Goal: Information Seeking & Learning: Learn about a topic

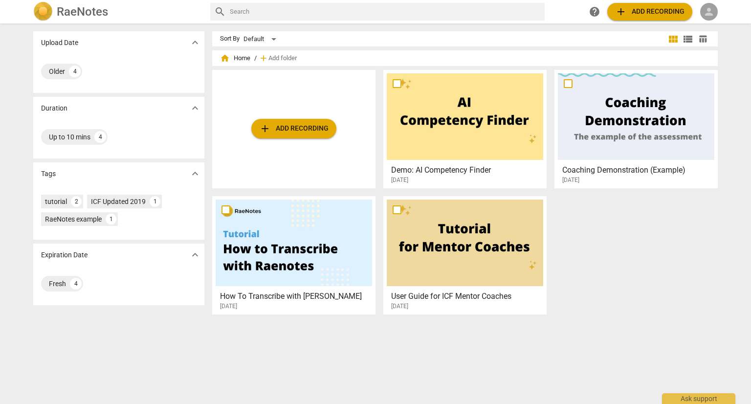
click at [707, 7] on span "person" at bounding box center [709, 12] width 12 height 12
click at [712, 20] on li "Login" at bounding box center [717, 23] width 35 height 23
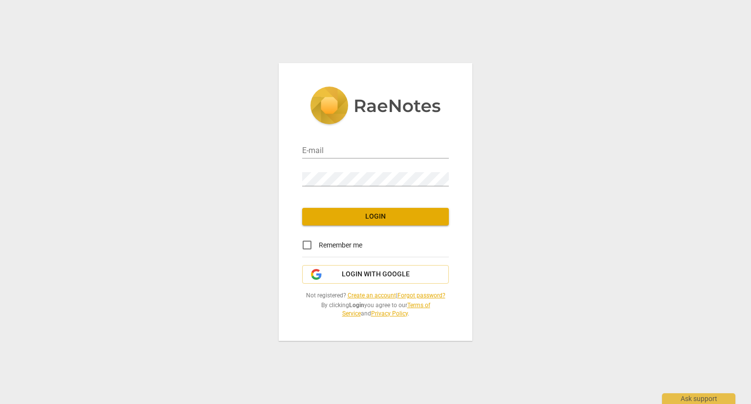
type input "[EMAIL_ADDRESS][DOMAIN_NAME]"
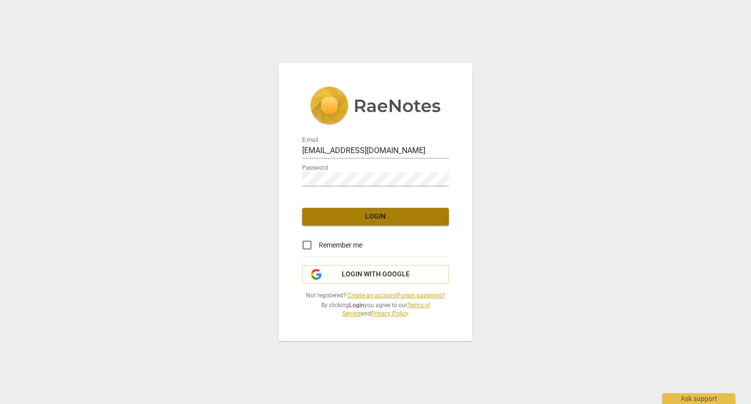
click at [384, 216] on span "Login" at bounding box center [375, 217] width 131 height 10
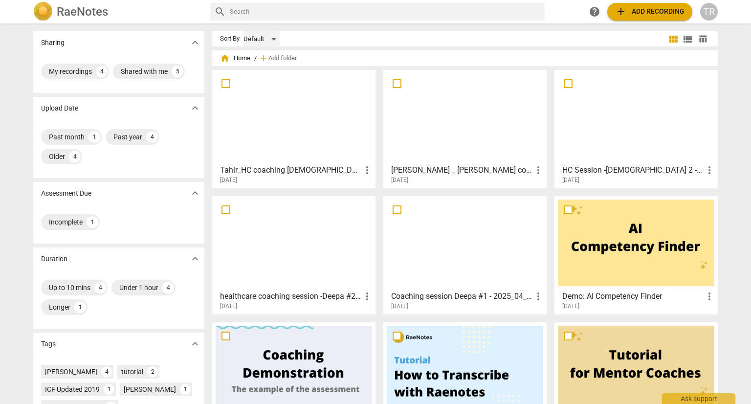
click at [273, 36] on div "Default" at bounding box center [262, 39] width 36 height 16
click at [273, 36] on li "Default" at bounding box center [266, 39] width 46 height 19
click at [714, 11] on div "TR" at bounding box center [709, 12] width 18 height 18
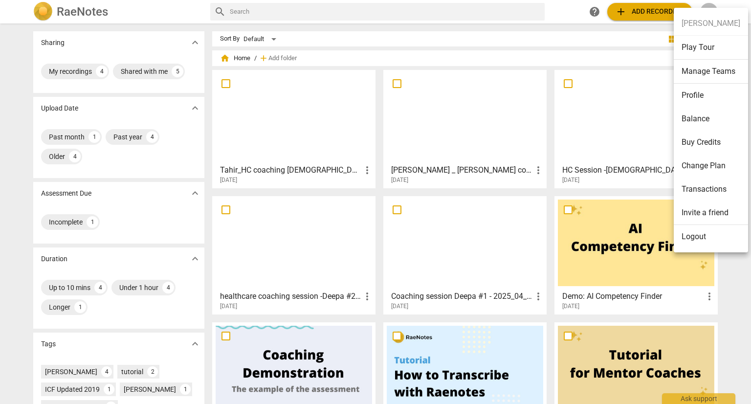
click at [510, 36] on div at bounding box center [375, 202] width 751 height 404
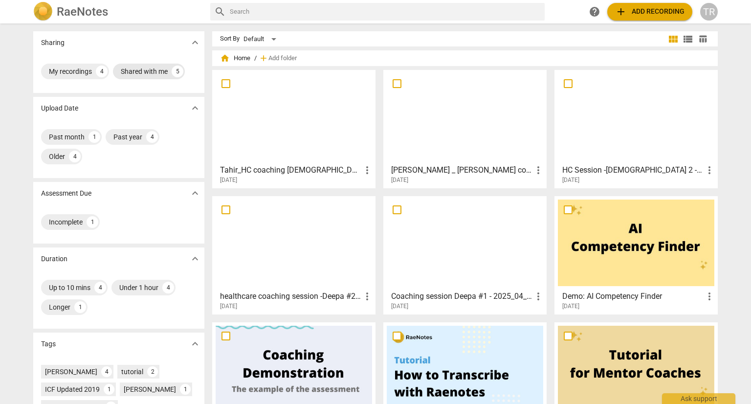
click at [151, 73] on div "Shared with me" at bounding box center [144, 72] width 47 height 10
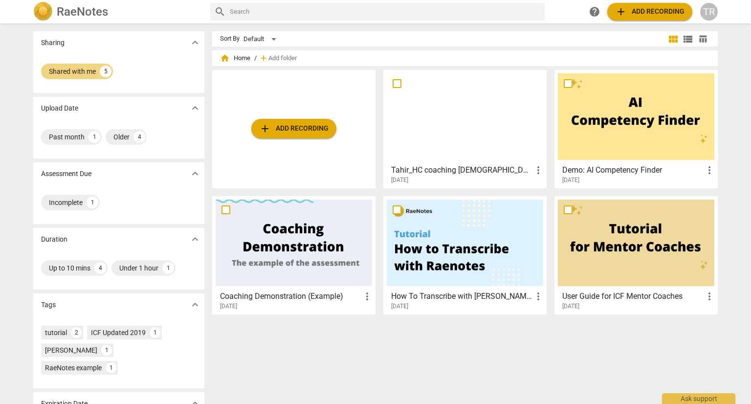
click at [446, 149] on div at bounding box center [465, 116] width 157 height 87
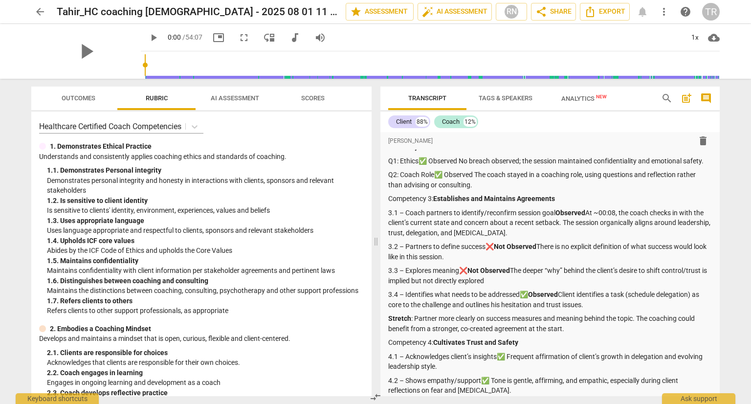
scroll to position [13, 0]
click at [229, 101] on span "AI Assessment" at bounding box center [235, 97] width 48 height 7
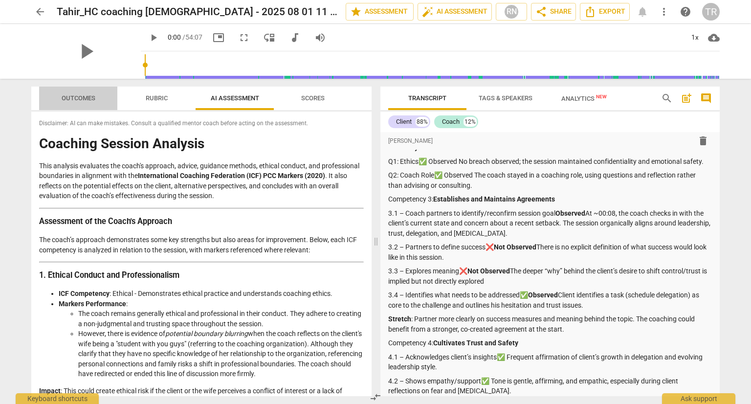
click at [76, 100] on span "Outcomes" at bounding box center [79, 97] width 34 height 7
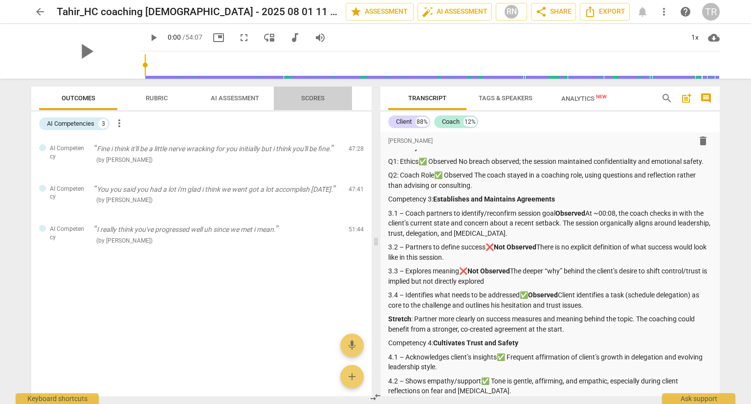
click at [309, 96] on span "Scores" at bounding box center [312, 97] width 23 height 7
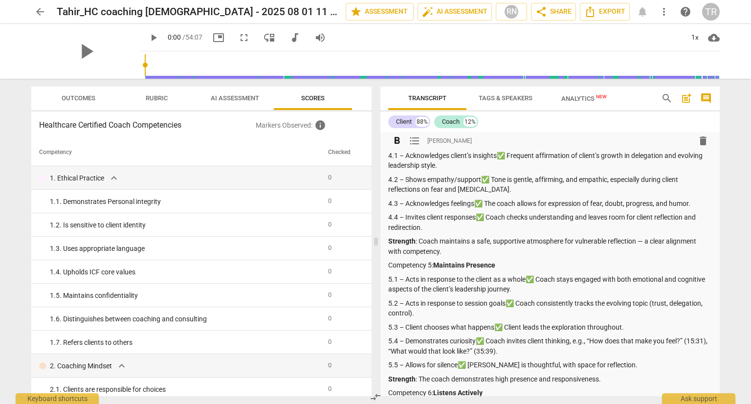
scroll to position [0, 0]
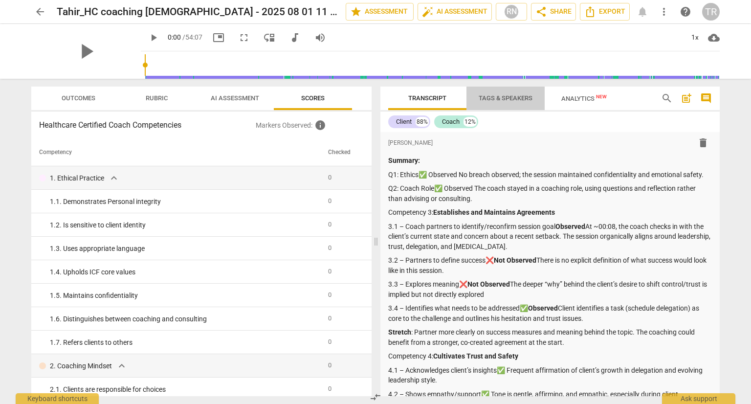
click at [503, 95] on span "Tags & Speakers" at bounding box center [506, 97] width 54 height 7
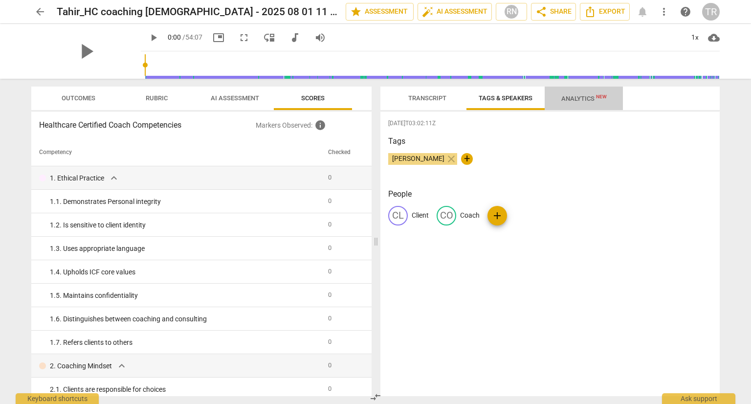
click at [584, 98] on span "Analytics New" at bounding box center [584, 98] width 45 height 7
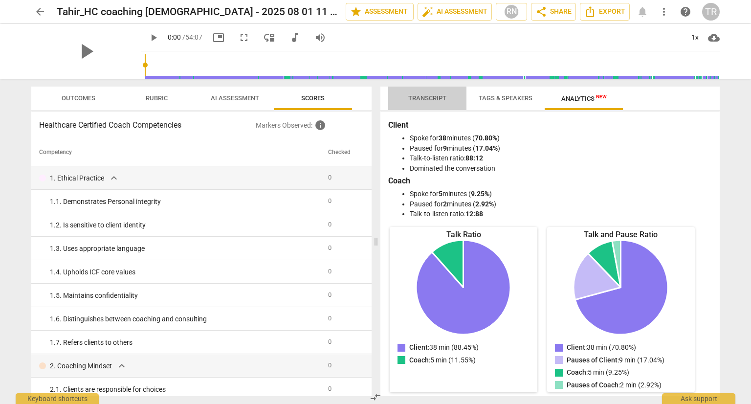
click at [413, 98] on span "Transcript" at bounding box center [427, 97] width 38 height 7
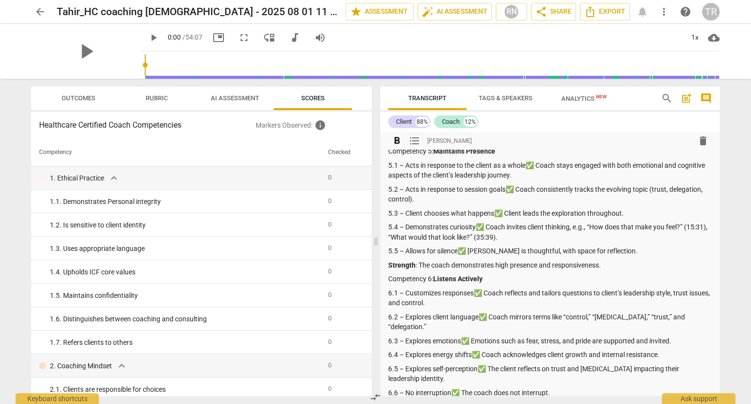
scroll to position [335, 0]
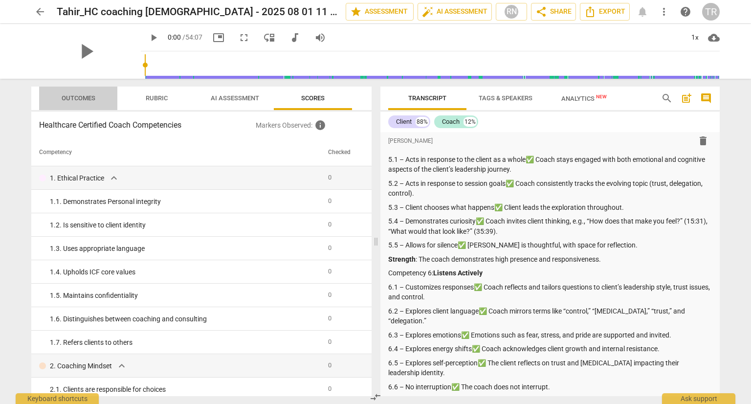
click at [91, 102] on span "Outcomes" at bounding box center [78, 98] width 57 height 13
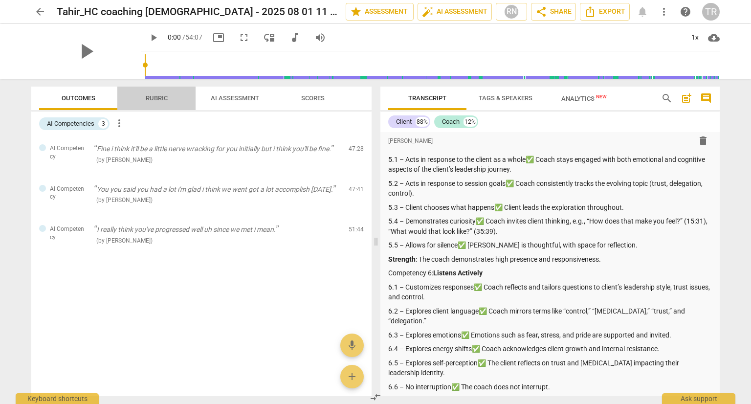
click at [161, 105] on button "Rubric" at bounding box center [156, 98] width 78 height 23
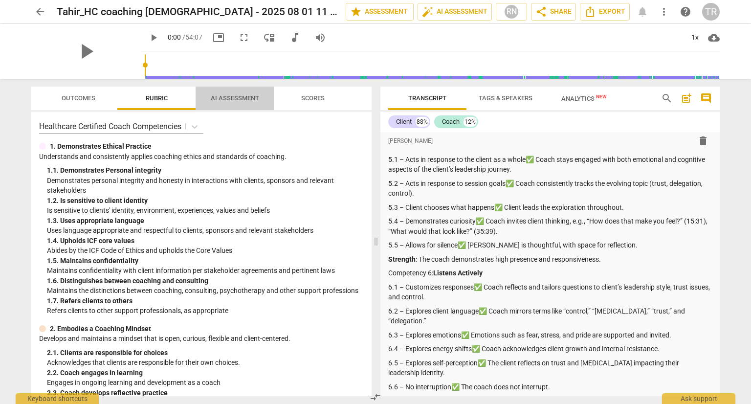
click at [246, 100] on span "AI Assessment" at bounding box center [235, 97] width 48 height 7
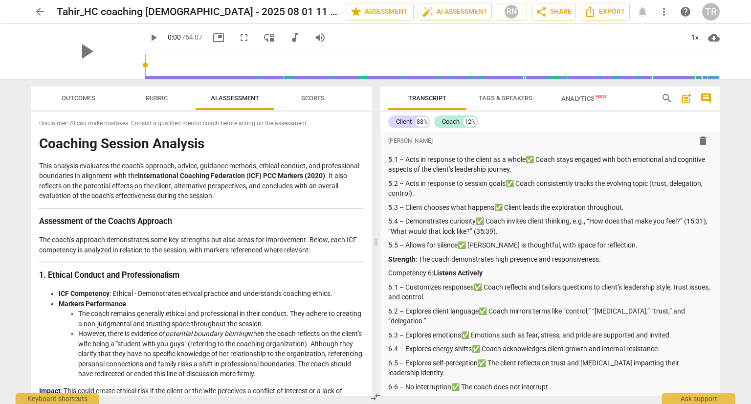
click at [160, 96] on span "Rubric" at bounding box center [157, 97] width 22 height 7
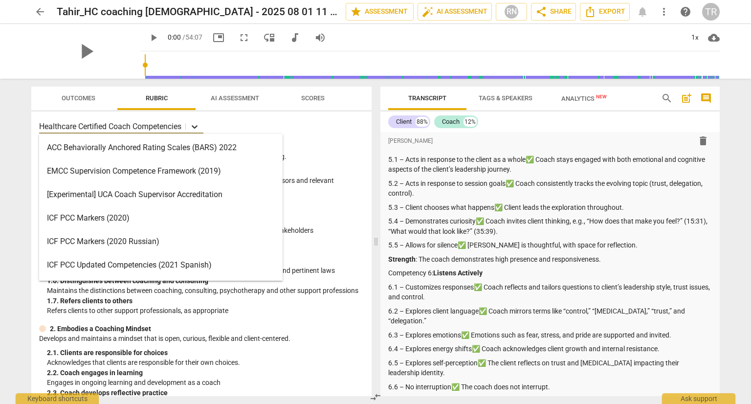
click at [198, 129] on icon at bounding box center [195, 127] width 10 height 10
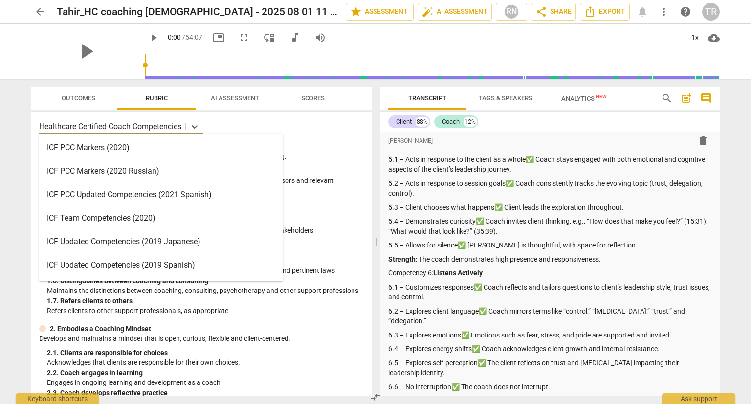
scroll to position [0, 0]
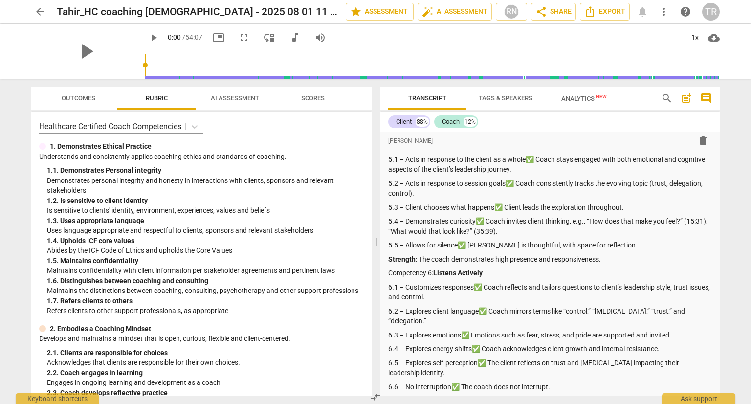
click at [322, 130] on div "Healthcare Certified Coach Competencies" at bounding box center [201, 126] width 325 height 14
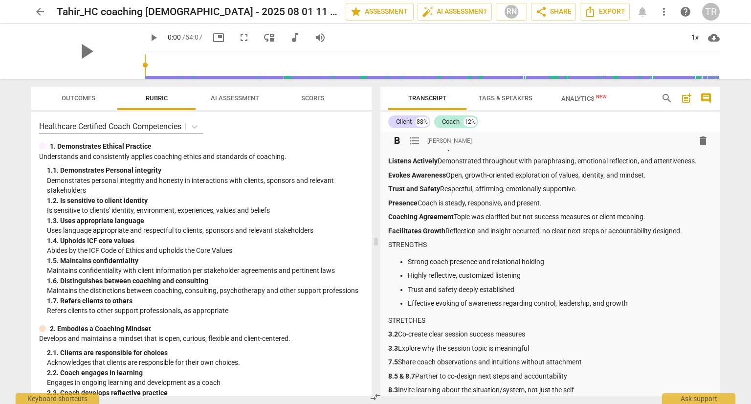
scroll to position [982, 0]
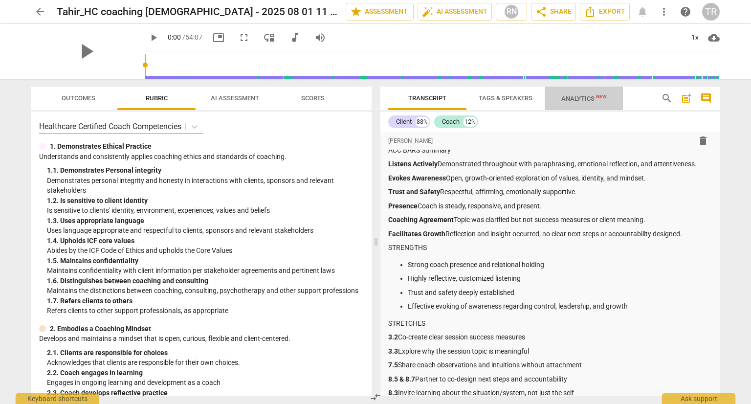
click at [589, 99] on span "Analytics New" at bounding box center [584, 98] width 45 height 7
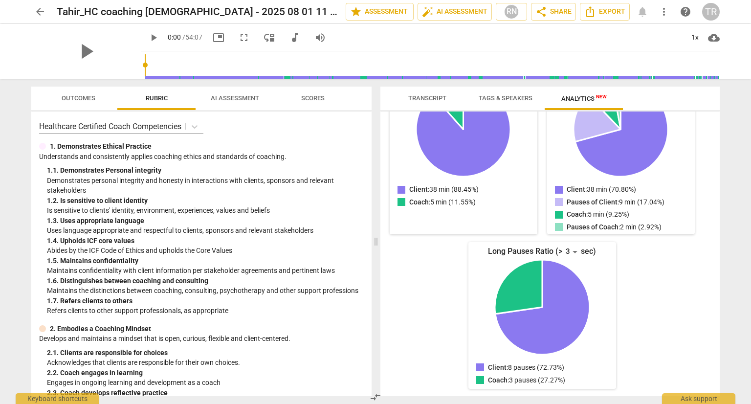
scroll to position [0, 0]
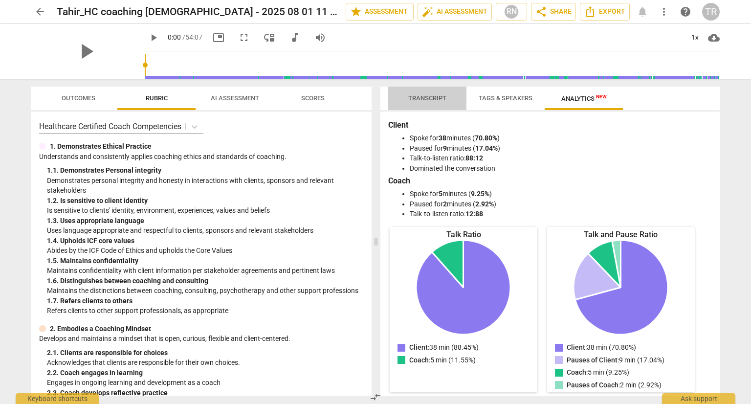
click at [423, 97] on span "Transcript" at bounding box center [427, 97] width 38 height 7
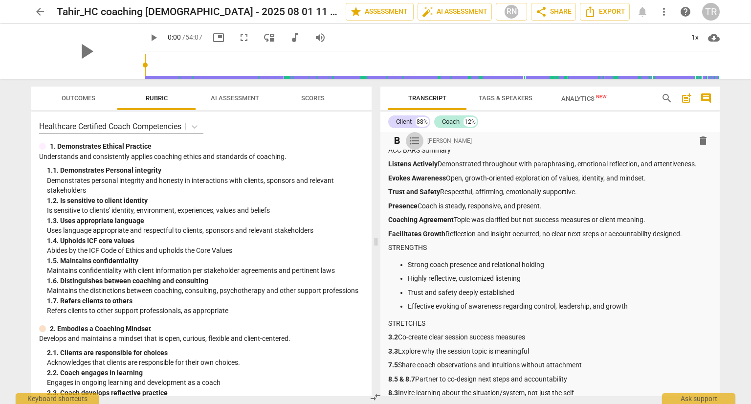
click at [411, 143] on span "format_list_bulleted" at bounding box center [415, 141] width 12 height 12
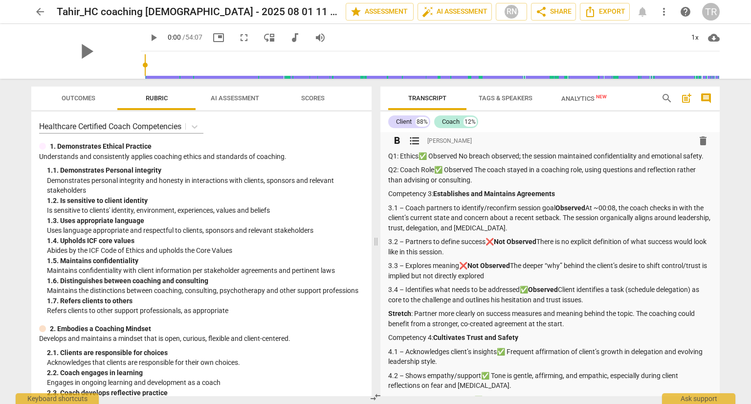
click at [411, 143] on span "format_list_bulleted" at bounding box center [415, 141] width 12 height 12
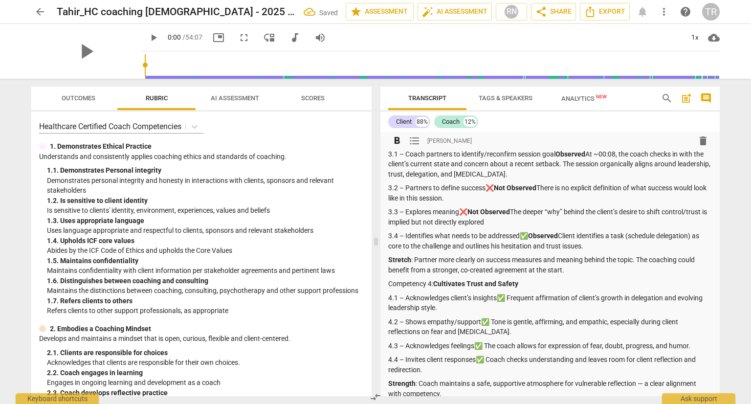
scroll to position [0, 0]
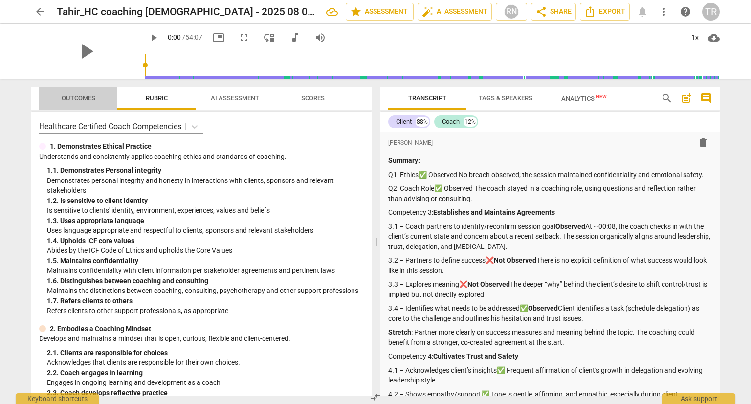
click at [76, 96] on span "Outcomes" at bounding box center [79, 97] width 34 height 7
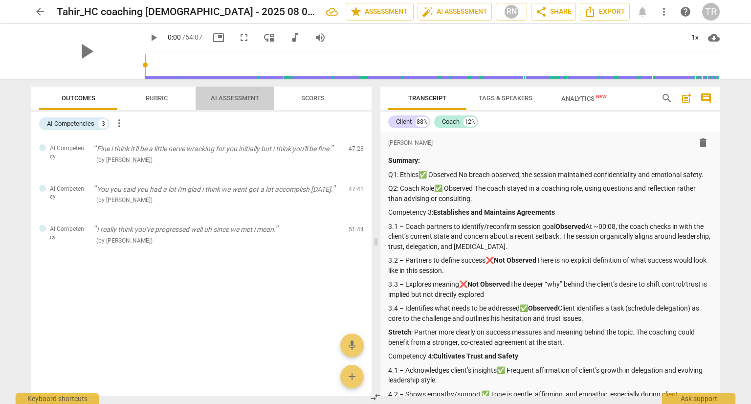
click at [232, 96] on span "AI Assessment" at bounding box center [235, 97] width 48 height 7
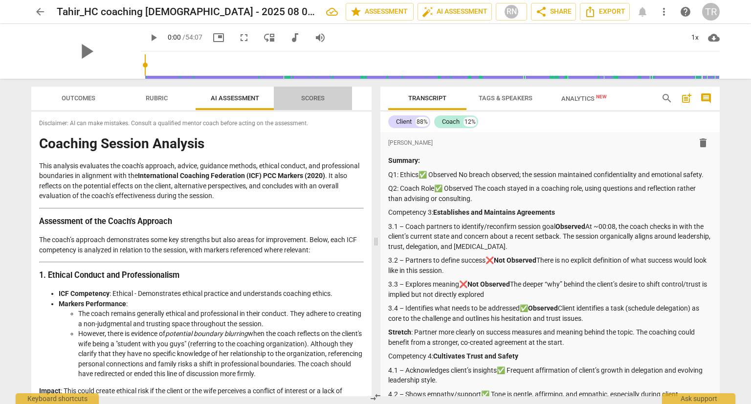
click at [312, 98] on span "Scores" at bounding box center [312, 97] width 23 height 7
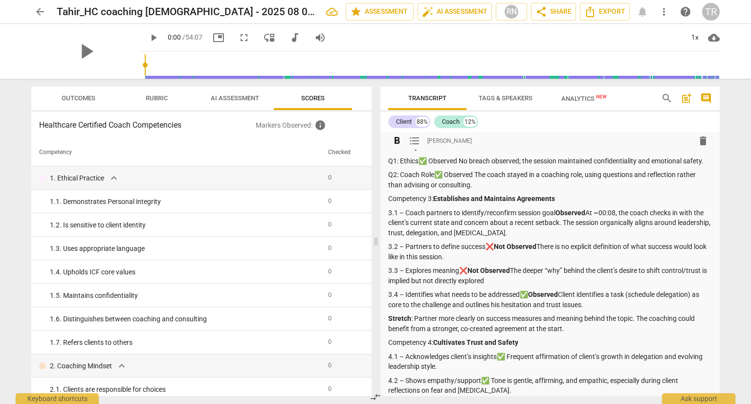
scroll to position [15, 0]
click at [515, 95] on span "Tags & Speakers" at bounding box center [506, 97] width 54 height 7
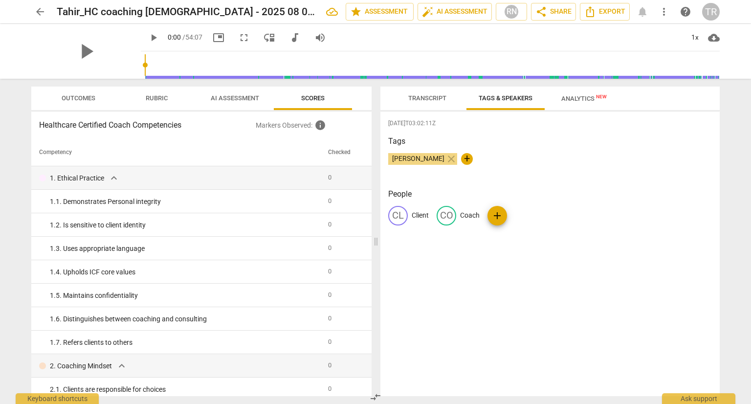
click at [576, 102] on span "Analytics New" at bounding box center [584, 98] width 45 height 7
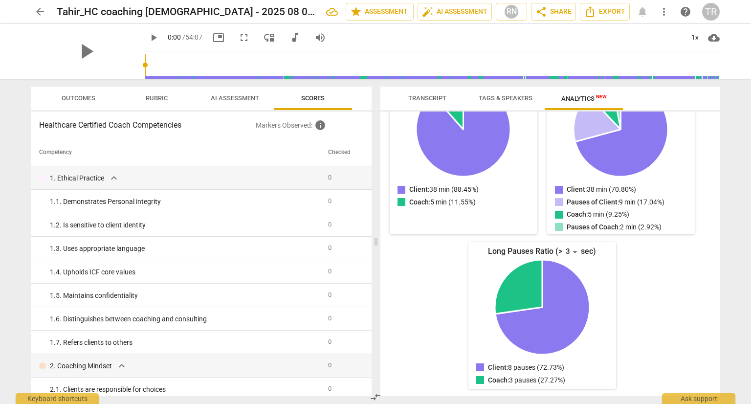
scroll to position [0, 0]
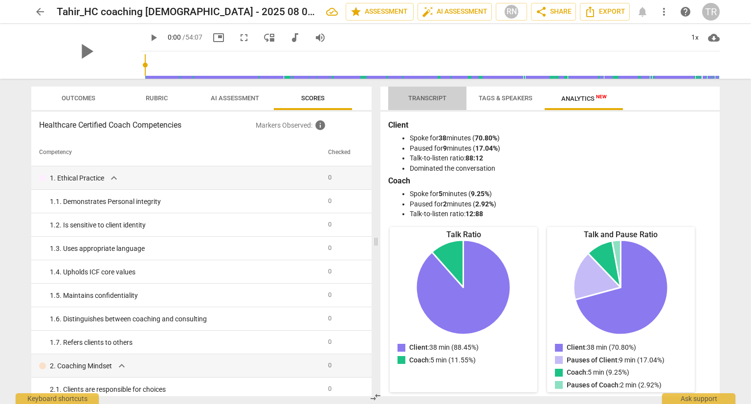
click at [427, 92] on span "Transcript" at bounding box center [428, 98] width 62 height 13
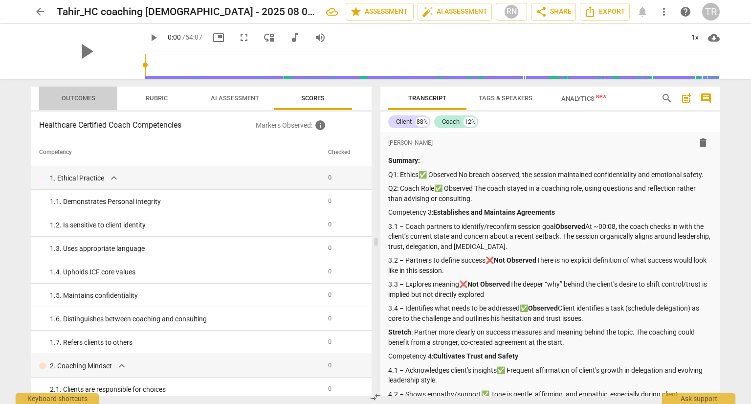
click at [73, 98] on span "Outcomes" at bounding box center [79, 97] width 34 height 7
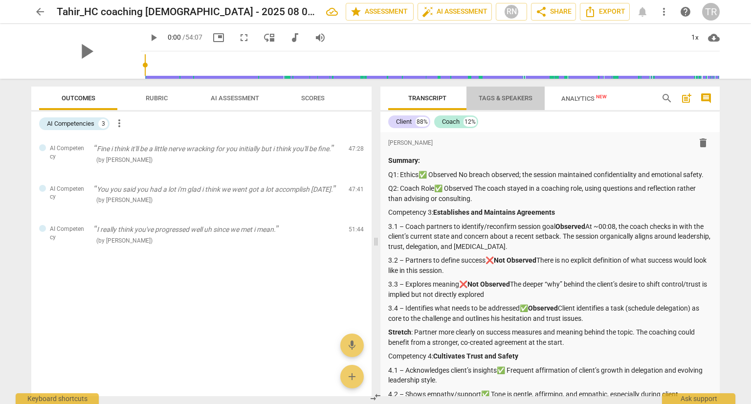
click at [513, 104] on span "Tags & Speakers" at bounding box center [505, 98] width 77 height 13
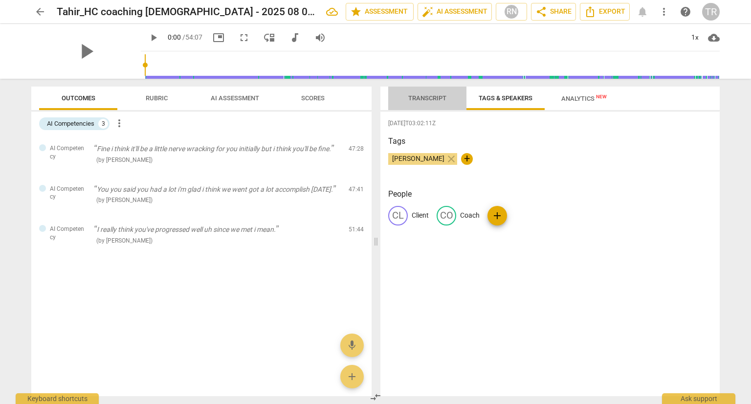
click at [417, 98] on span "Transcript" at bounding box center [427, 97] width 38 height 7
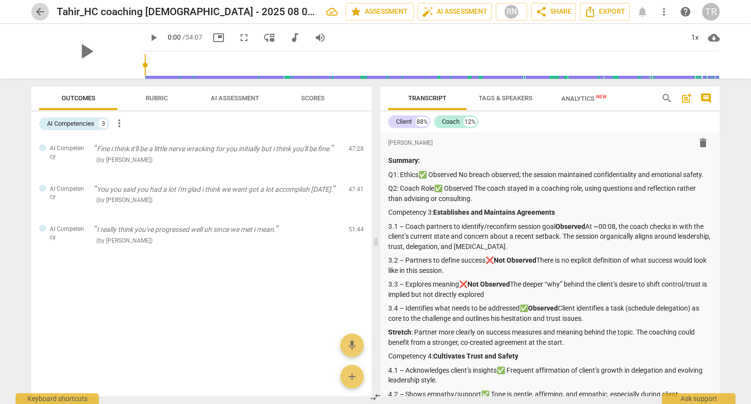
click at [38, 11] on span "arrow_back" at bounding box center [40, 12] width 12 height 12
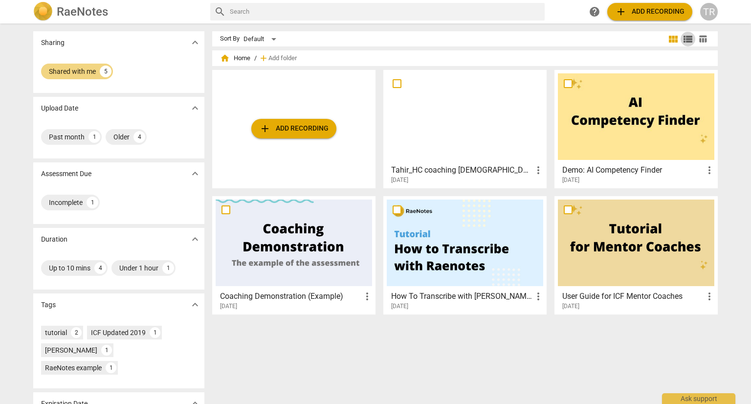
click at [688, 39] on span "view_list" at bounding box center [688, 39] width 12 height 12
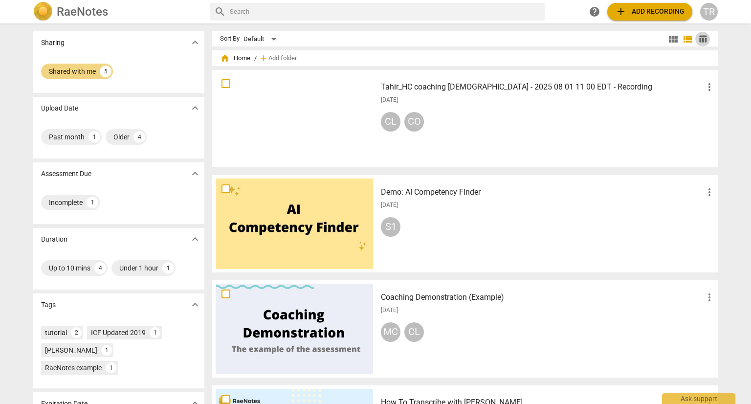
click at [700, 40] on span "table_chart" at bounding box center [702, 38] width 9 height 9
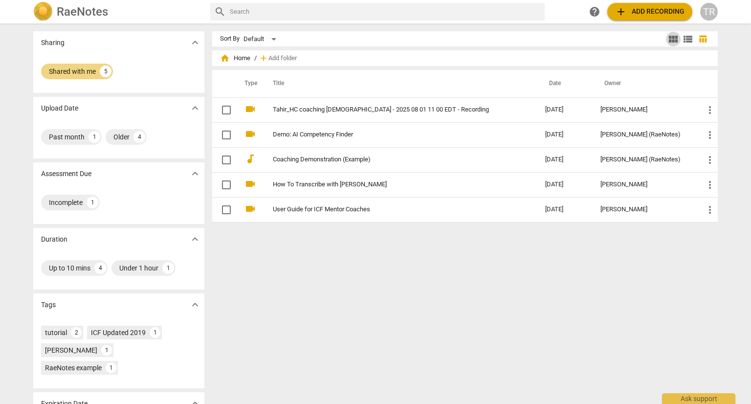
click at [668, 36] on span "view_module" at bounding box center [674, 39] width 12 height 12
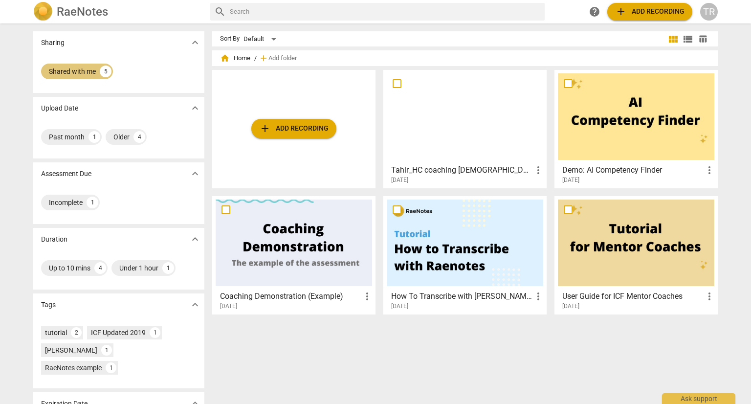
click at [73, 70] on div "Shared with me" at bounding box center [72, 72] width 47 height 10
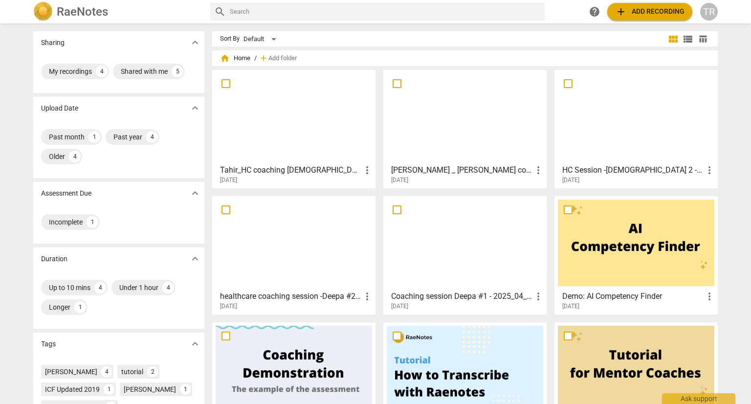
click at [450, 165] on h3 "[PERSON_NAME] _ [PERSON_NAME] coaching #2 - 2025_05_21 17_59 EDT - Recording" at bounding box center [461, 170] width 141 height 12
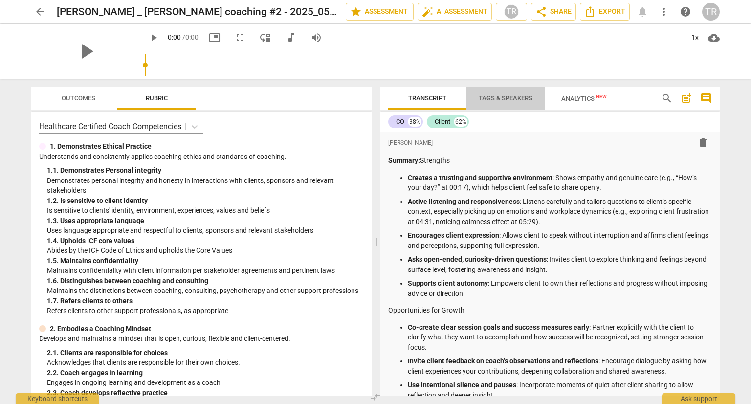
click at [494, 98] on span "Tags & Speakers" at bounding box center [506, 97] width 54 height 7
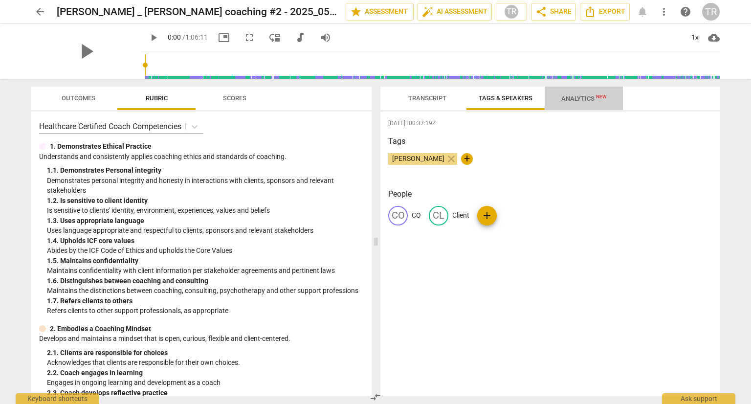
click at [569, 95] on span "Analytics New" at bounding box center [584, 98] width 45 height 7
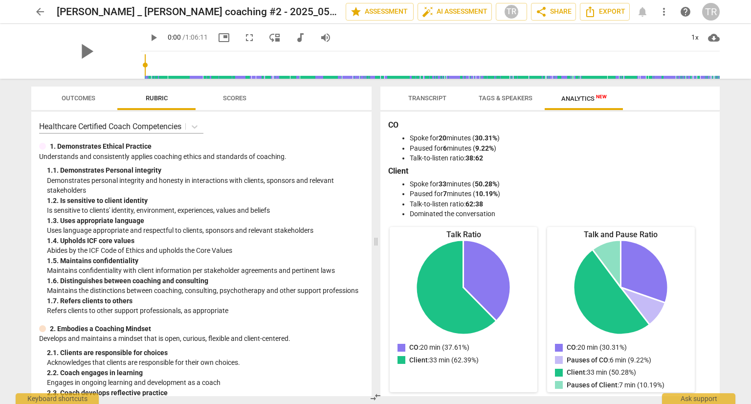
click at [705, 6] on div "TR" at bounding box center [711, 12] width 18 height 18
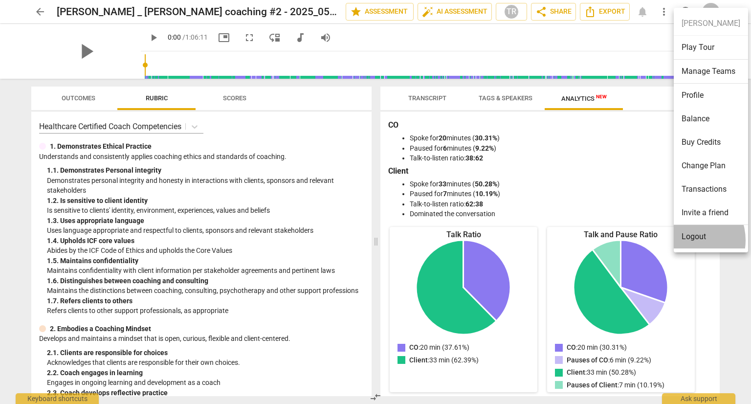
click at [687, 240] on li "Logout" at bounding box center [711, 236] width 74 height 23
